Goal: Navigation & Orientation: Find specific page/section

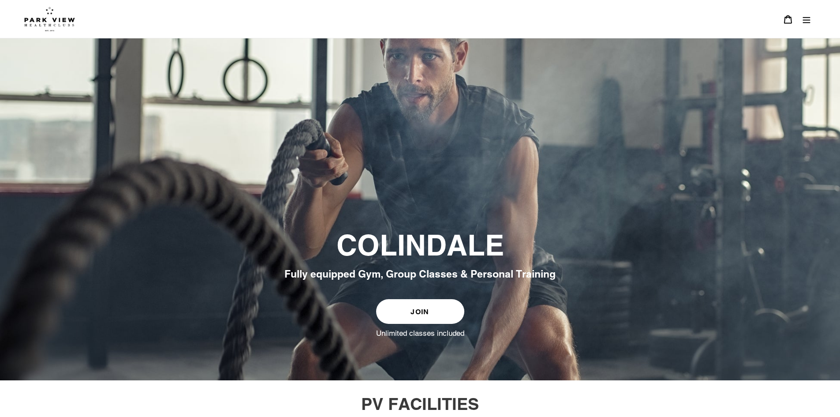
click at [804, 19] on icon "Menu" at bounding box center [806, 19] width 9 height 9
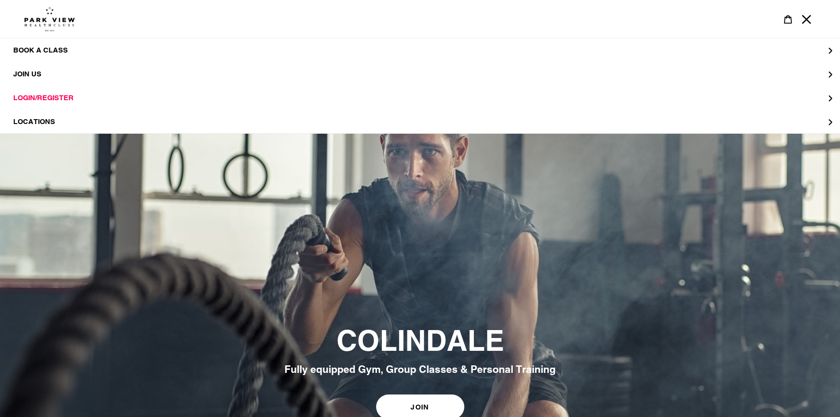
click at [46, 16] on img at bounding box center [49, 19] width 51 height 25
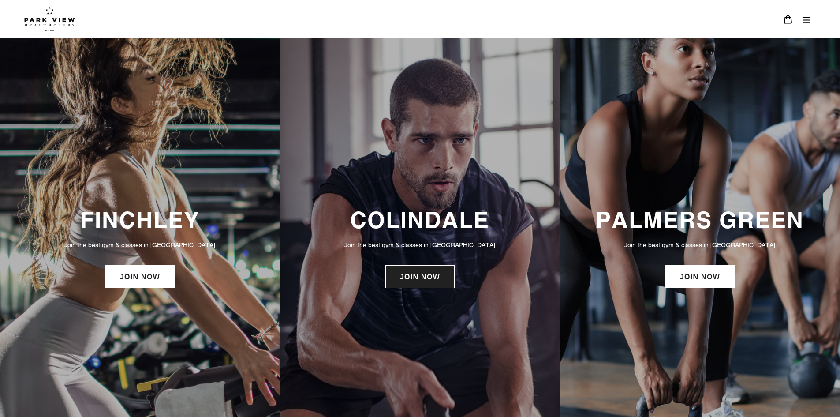
click at [421, 282] on link "JOIN NOW" at bounding box center [420, 276] width 69 height 23
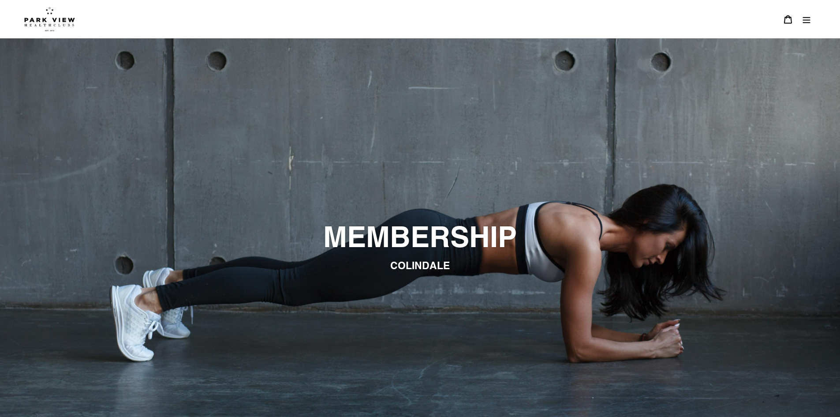
click at [812, 20] on button "Menu" at bounding box center [807, 19] width 19 height 19
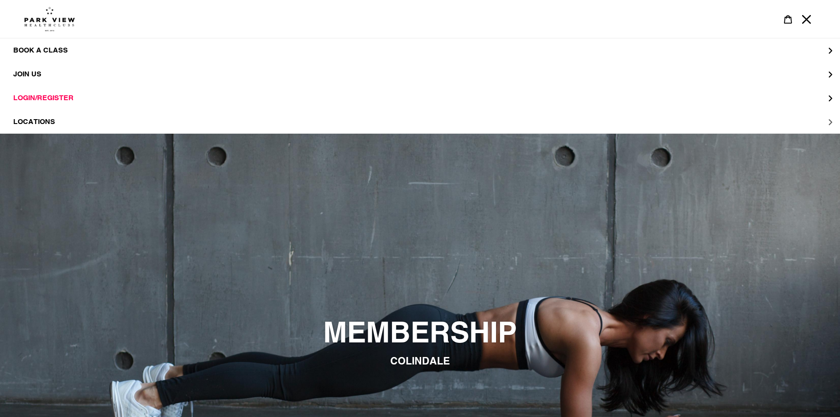
click at [45, 121] on span "LOCATIONS" at bounding box center [34, 121] width 42 height 9
click at [52, 73] on span "Colindale" at bounding box center [52, 74] width 42 height 9
